Goal: Information Seeking & Learning: Learn about a topic

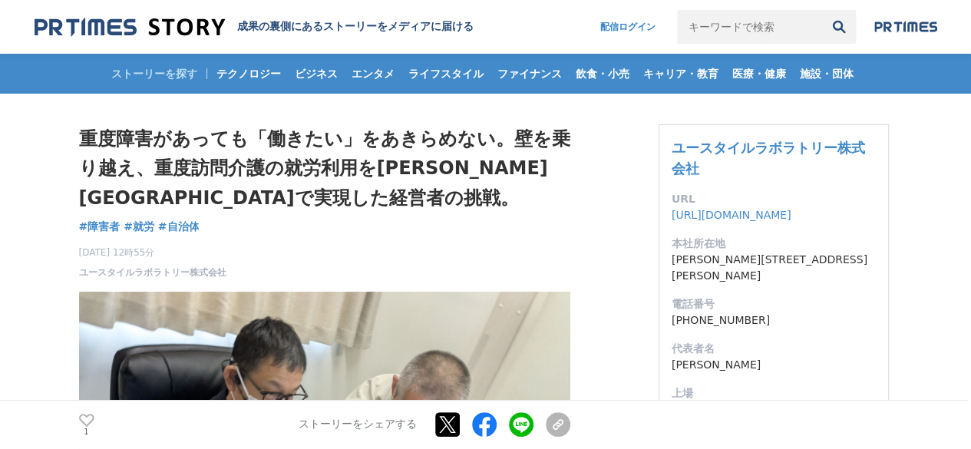
click at [701, 28] on input "キーワードで検索" at bounding box center [749, 27] width 145 height 34
type input "障害者雇用"
click at [822, 10] on button "検索" at bounding box center [839, 27] width 34 height 34
click at [93, 24] on img at bounding box center [130, 27] width 190 height 21
